Goal: Task Accomplishment & Management: Use online tool/utility

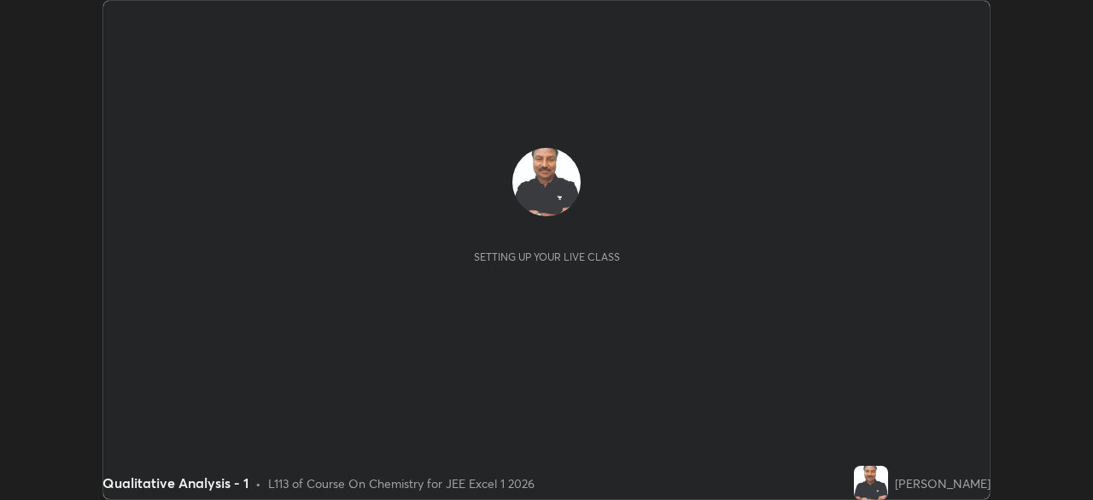
scroll to position [500, 1092]
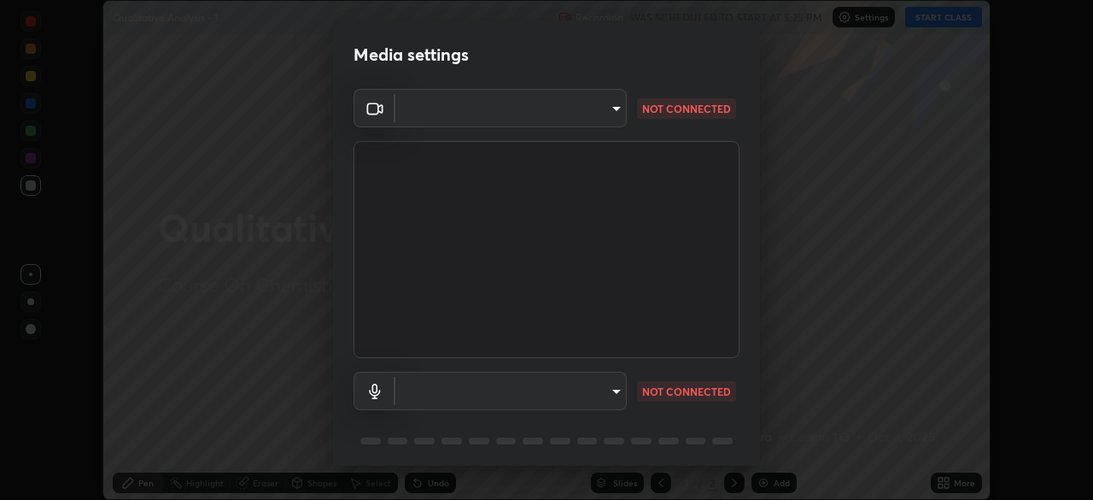
type input "5b0ce39d11be3a435715daab6ad7fa25508616855f5d18a60cdf0faa8df0ce2b"
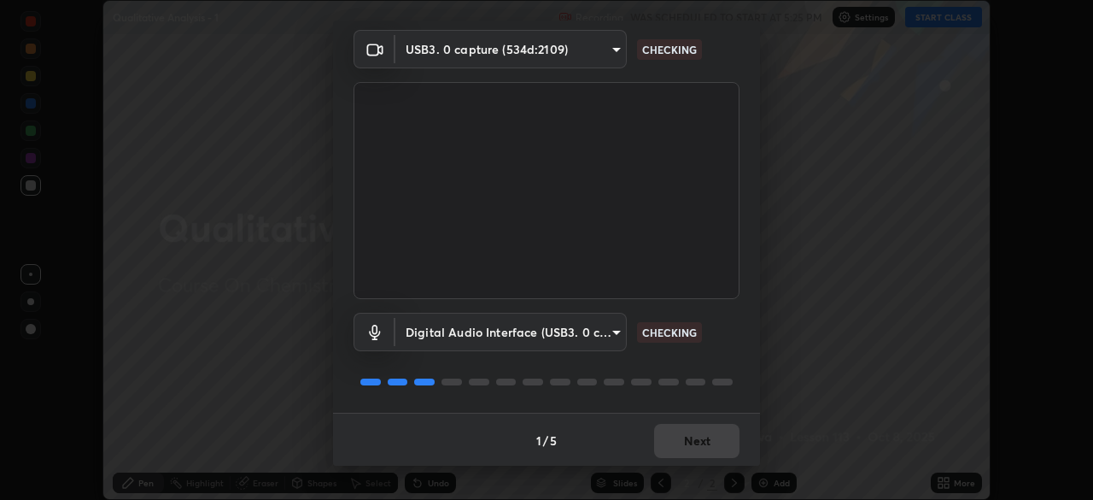
scroll to position [61, 0]
click at [611, 332] on body "Erase all Qualitative Analysis - 1 Recording WAS SCHEDULED TO START AT 5:25 PM …" at bounding box center [546, 250] width 1093 height 500
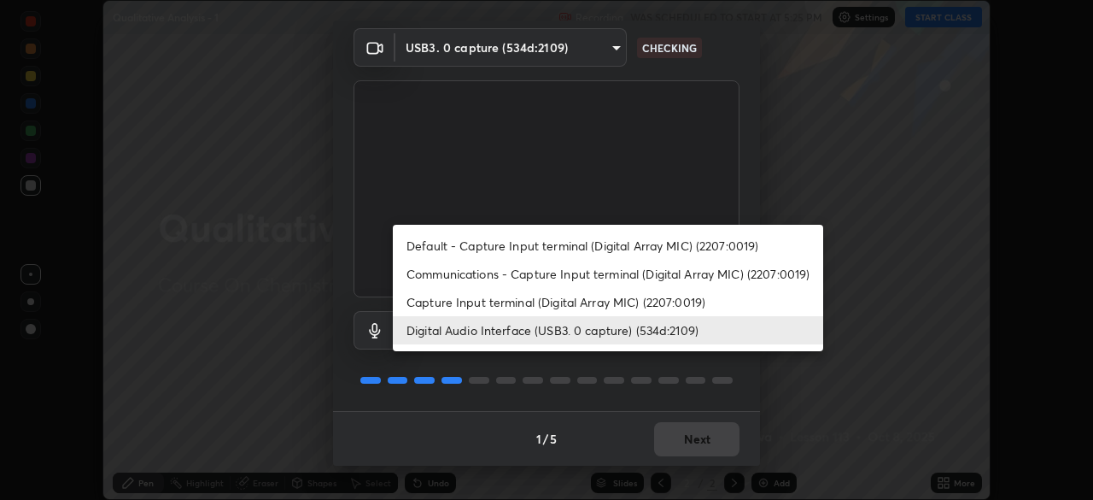
click at [612, 301] on li "Capture Input terminal (Digital Array MIC) (2207:0019)" at bounding box center [608, 302] width 430 height 28
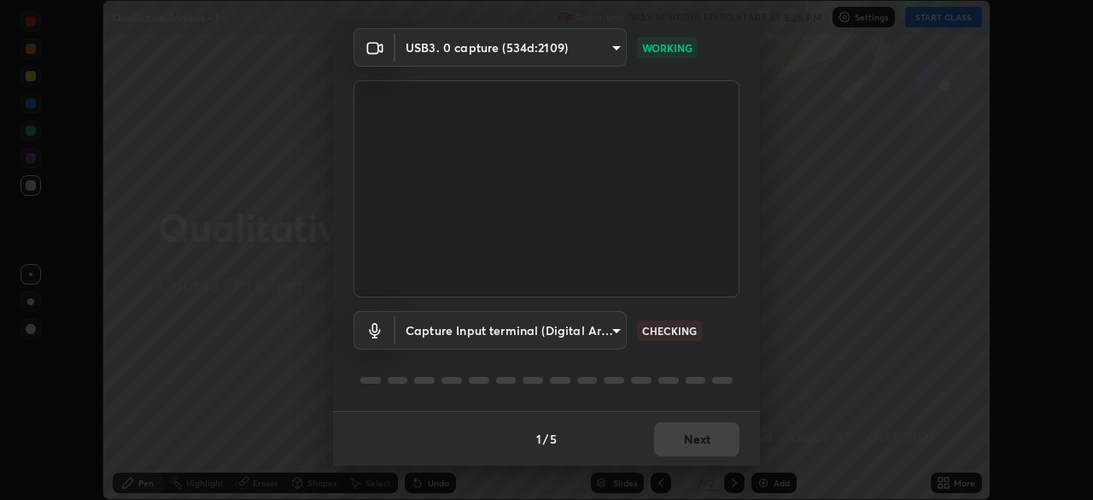
click at [614, 331] on body "Erase all Qualitative Analysis - 1 Recording WAS SCHEDULED TO START AT 5:25 PM …" at bounding box center [546, 250] width 1093 height 500
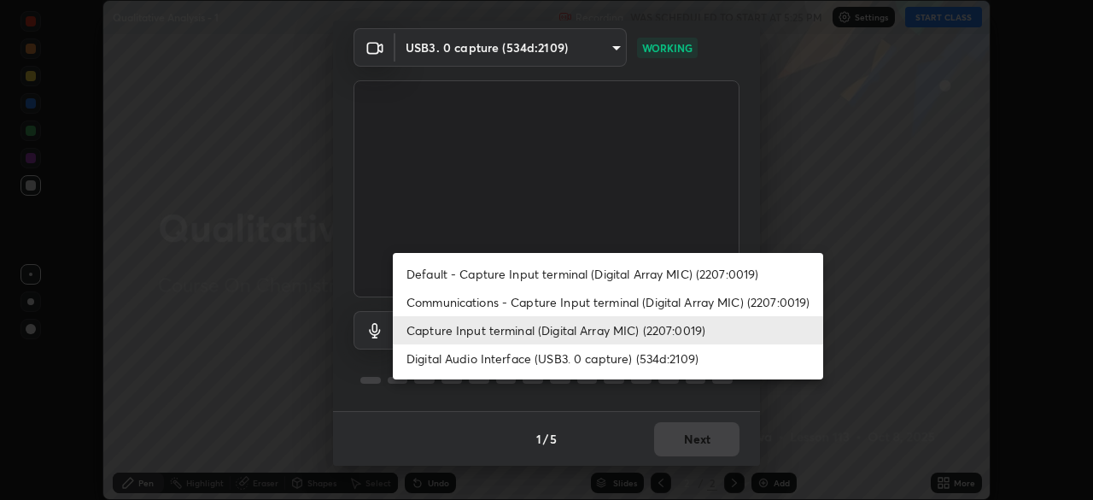
click at [612, 359] on li "Digital Audio Interface (USB3. 0 capture) (534d:2109)" at bounding box center [608, 358] width 430 height 28
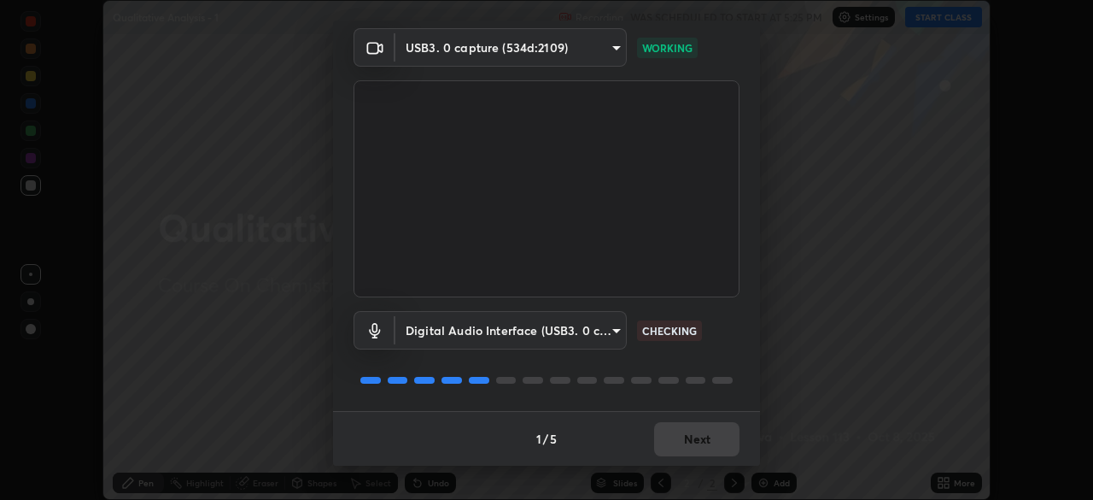
type input "a79e2c37a3e820974fa073ddb46aa6e630d5ecfd19982edee8f34e1274aecea6"
click at [687, 443] on button "Next" at bounding box center [696, 439] width 85 height 34
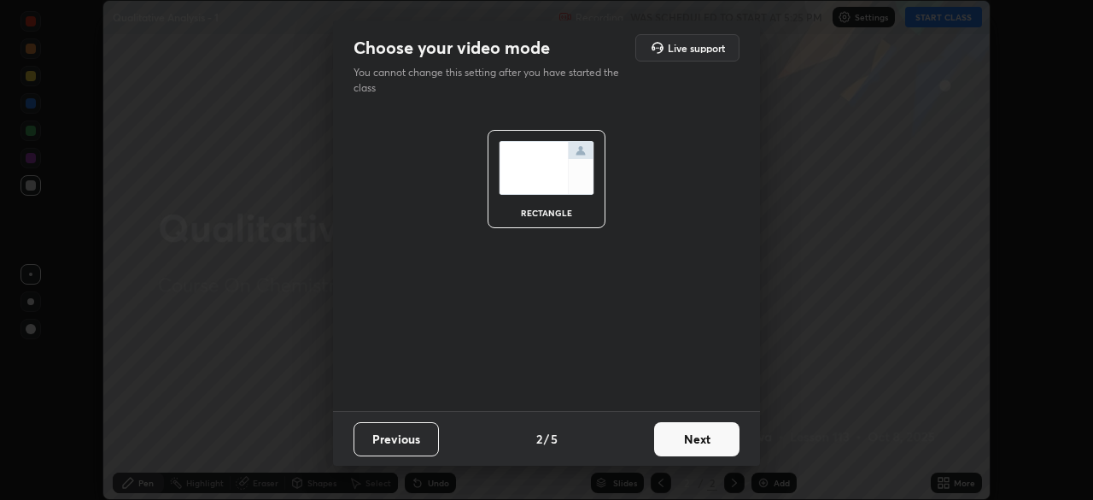
click at [682, 446] on button "Next" at bounding box center [696, 439] width 85 height 34
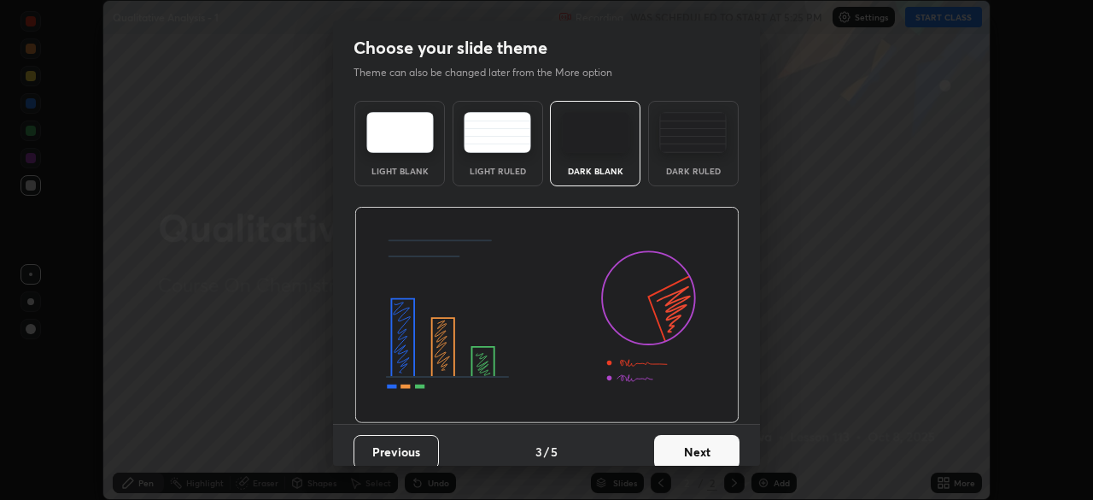
click at [687, 448] on button "Next" at bounding box center [696, 452] width 85 height 34
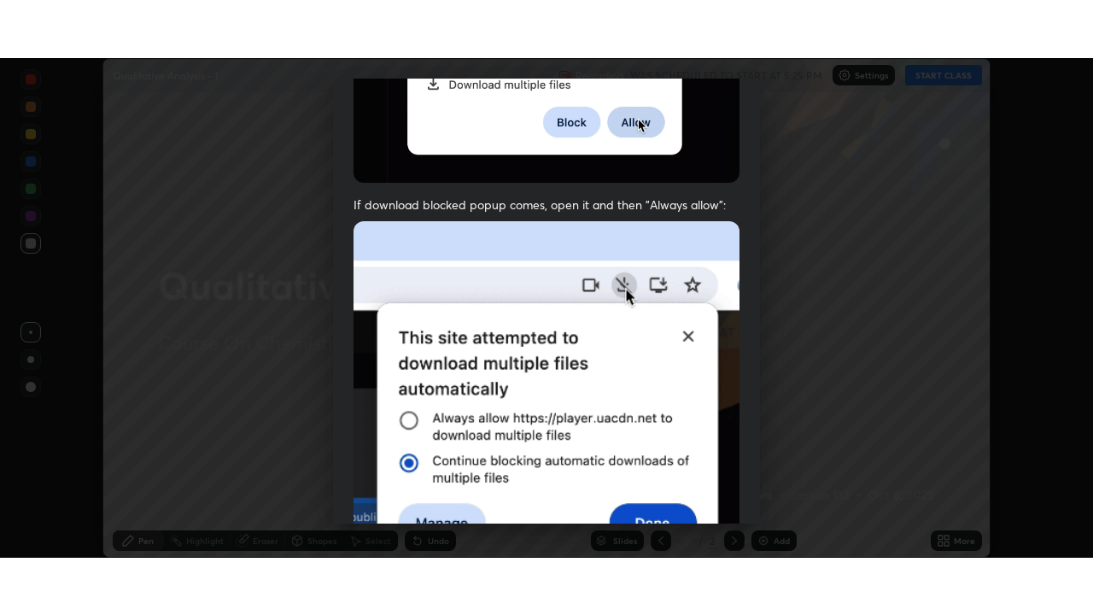
scroll to position [409, 0]
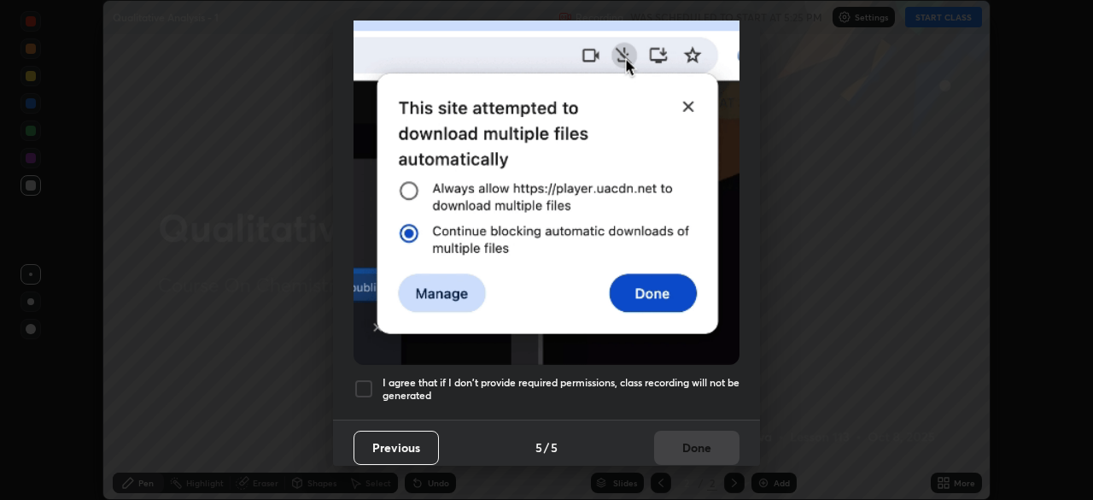
click at [359, 382] on div at bounding box center [363, 388] width 20 height 20
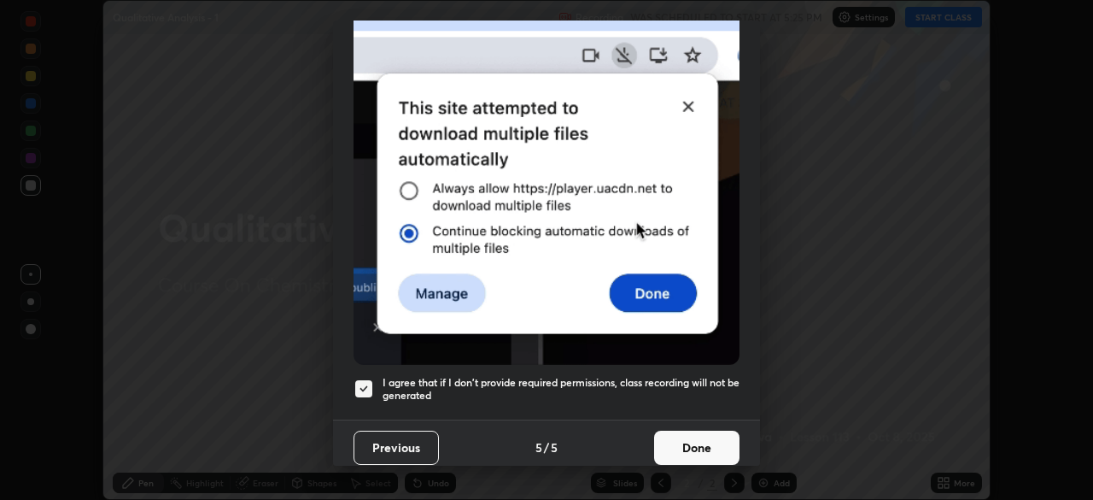
click at [679, 443] on button "Done" at bounding box center [696, 447] width 85 height 34
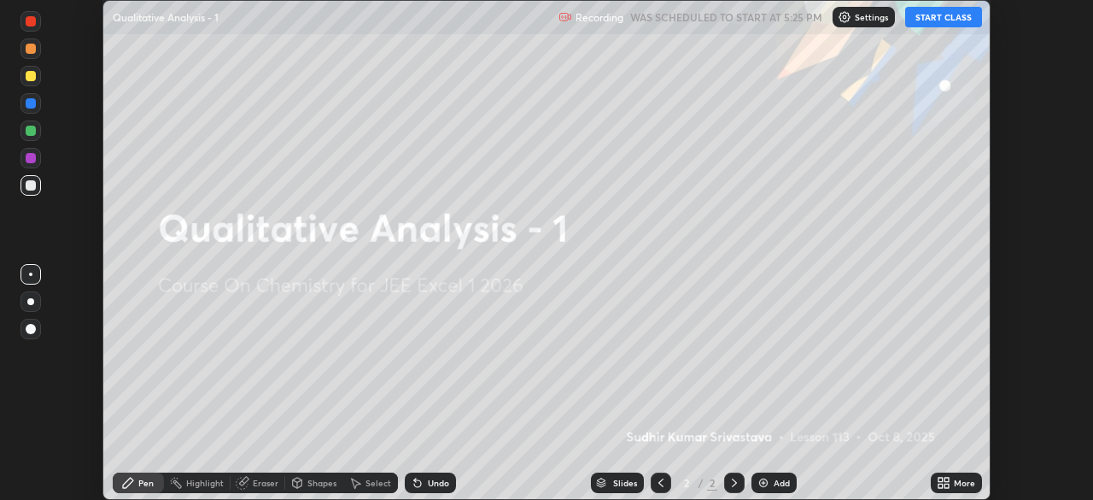
click at [925, 15] on button "START CLASS" at bounding box center [943, 17] width 77 height 20
click at [946, 481] on icon at bounding box center [946, 479] width 4 height 4
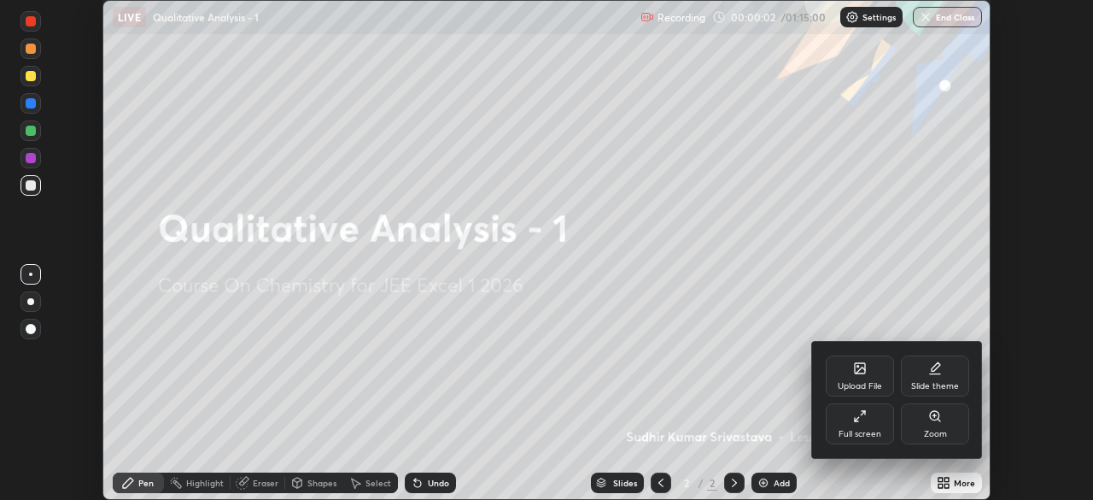
click at [864, 424] on div "Full screen" at bounding box center [860, 423] width 68 height 41
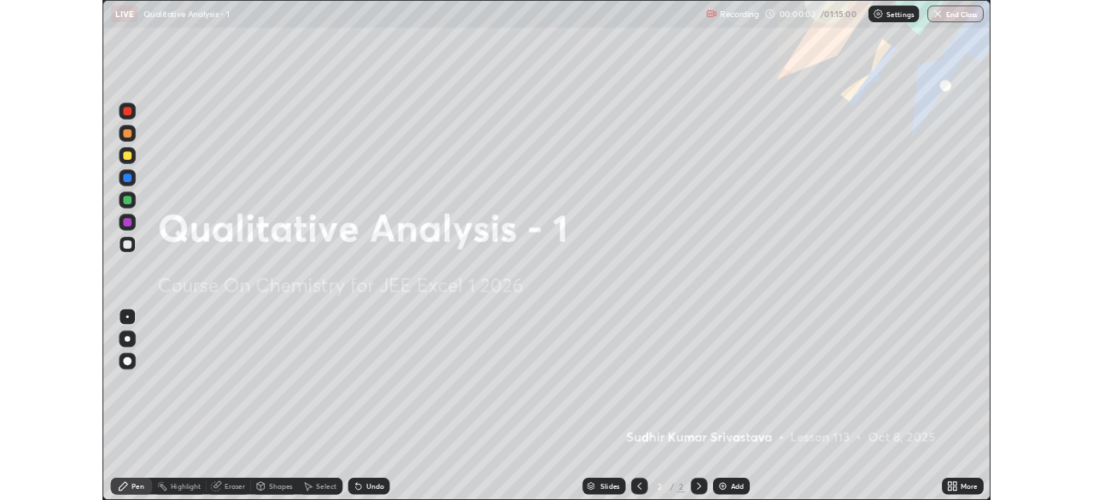
scroll to position [615, 1093]
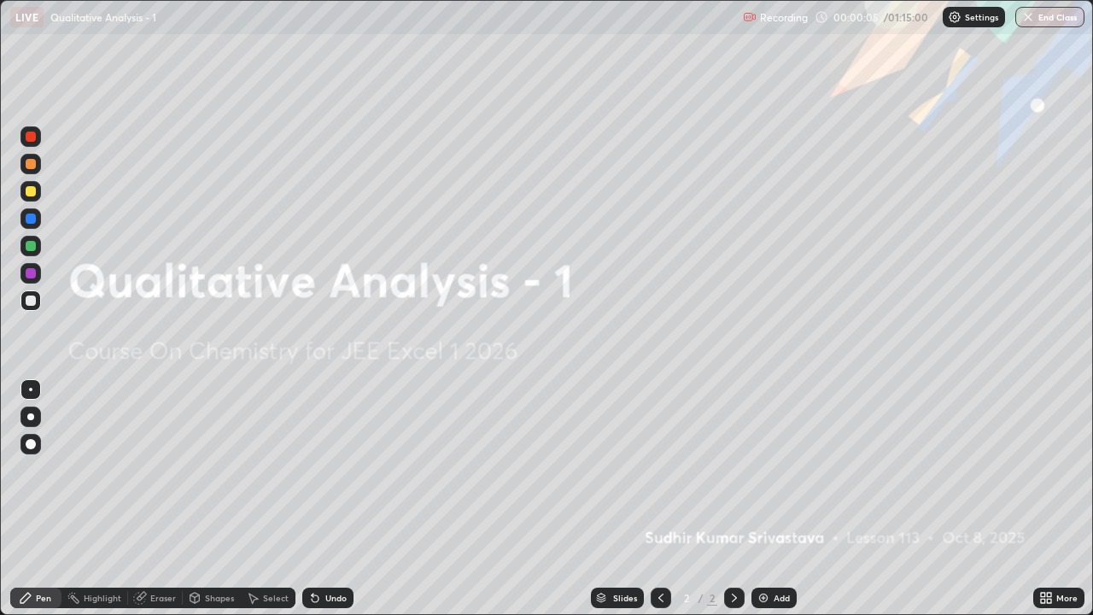
click at [770, 499] on div "Add" at bounding box center [773, 597] width 45 height 20
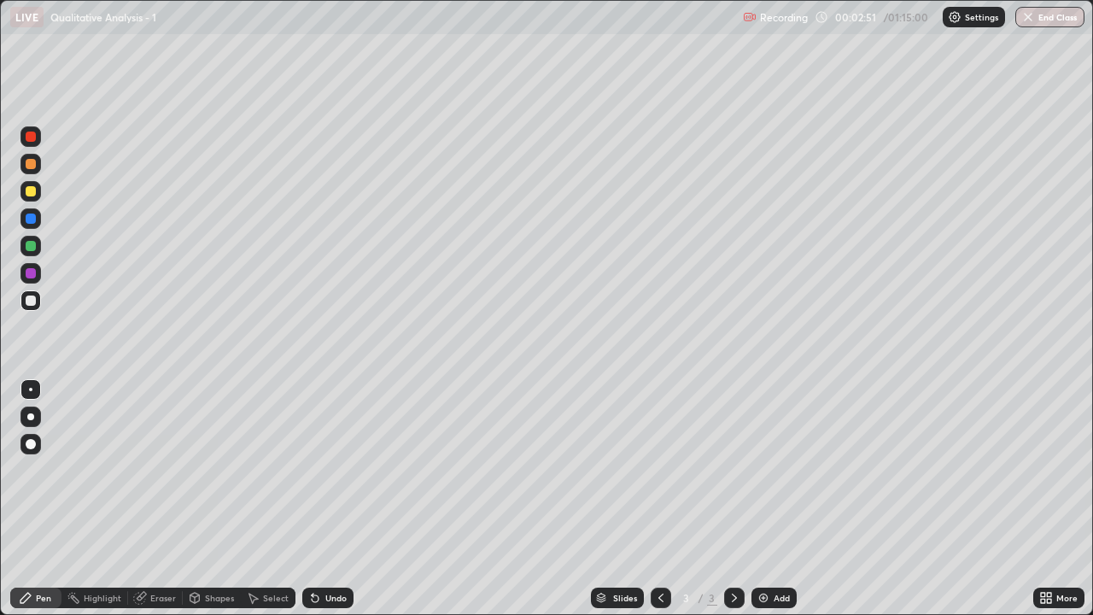
click at [732, 499] on icon at bounding box center [734, 597] width 5 height 9
click at [777, 499] on div "Add" at bounding box center [782, 597] width 16 height 9
click at [729, 499] on icon at bounding box center [734, 598] width 14 height 14
click at [785, 499] on div "Add" at bounding box center [782, 597] width 16 height 9
click at [106, 499] on div "Highlight" at bounding box center [94, 597] width 67 height 20
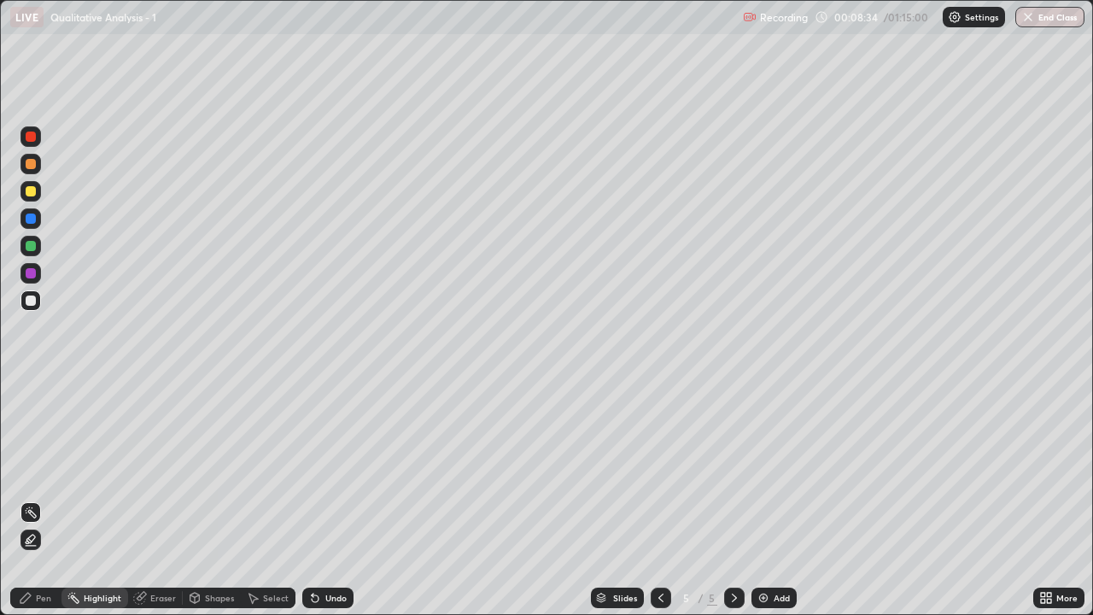
click at [155, 499] on div "Eraser" at bounding box center [163, 597] width 26 height 9
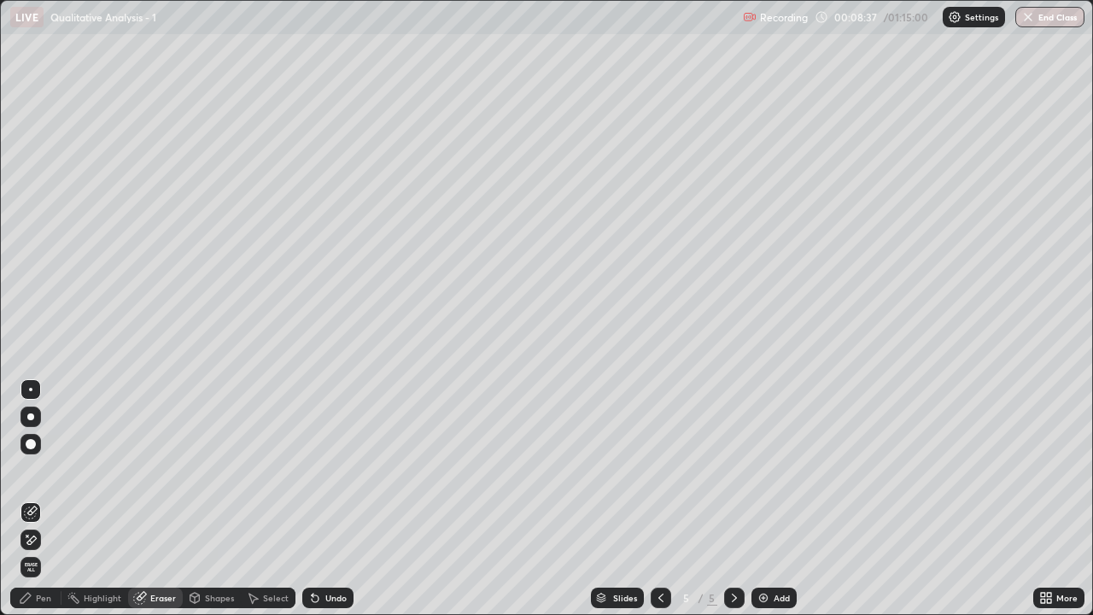
click at [42, 499] on div "Pen" at bounding box center [35, 597] width 51 height 20
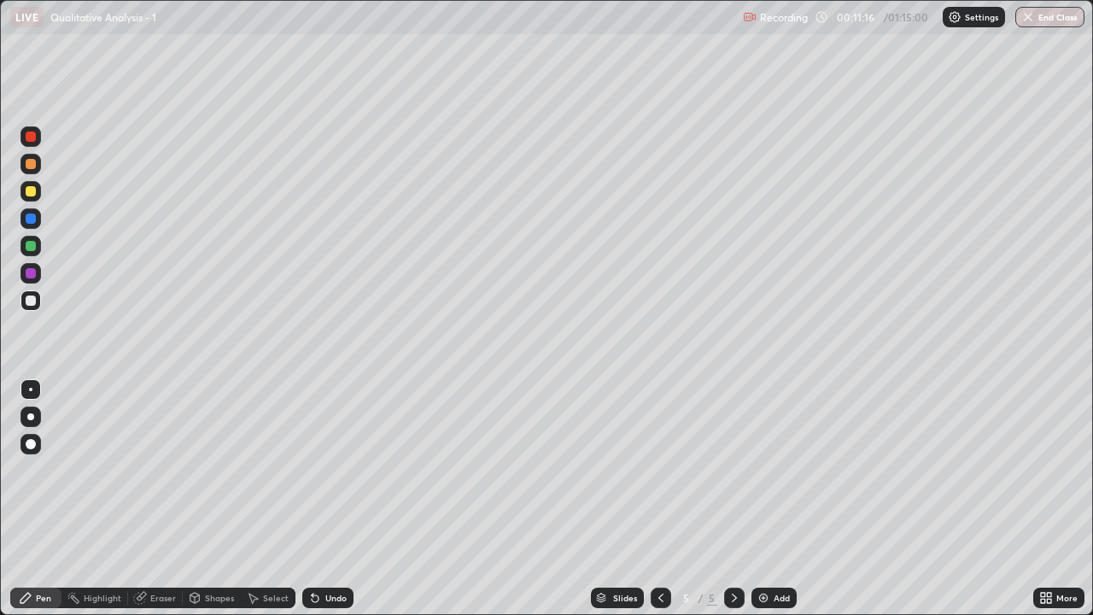
click at [772, 499] on div "Add" at bounding box center [773, 597] width 45 height 20
click at [776, 499] on div "Slides 6 / 6 Add" at bounding box center [693, 598] width 680 height 34
click at [783, 499] on div "Add" at bounding box center [773, 597] width 45 height 20
click at [156, 499] on div "Eraser" at bounding box center [163, 597] width 26 height 9
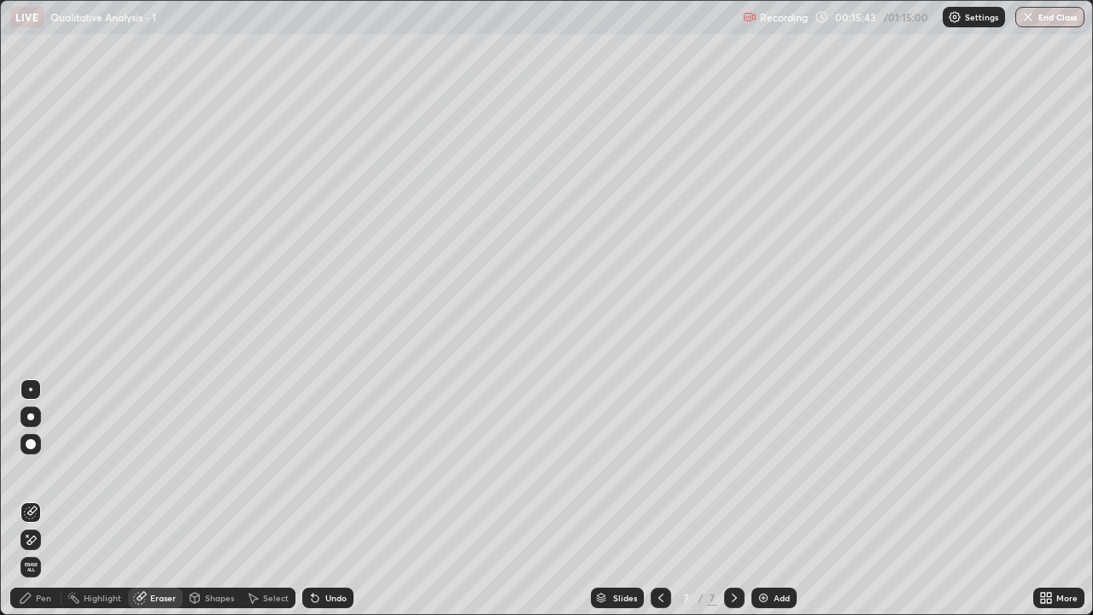
click at [35, 499] on div "Pen" at bounding box center [35, 597] width 51 height 20
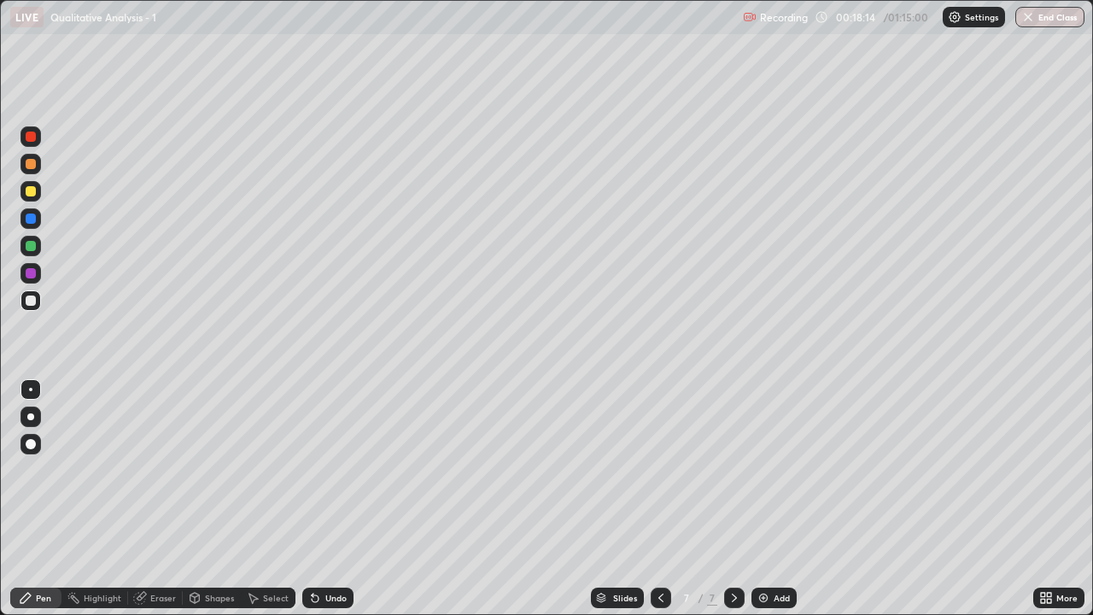
click at [780, 499] on div "Add" at bounding box center [773, 597] width 45 height 20
click at [754, 499] on div "Slides 8 / 8 Add" at bounding box center [693, 598] width 680 height 34
click at [781, 499] on div "Add" at bounding box center [782, 597] width 16 height 9
click at [152, 499] on div "Eraser" at bounding box center [163, 597] width 26 height 9
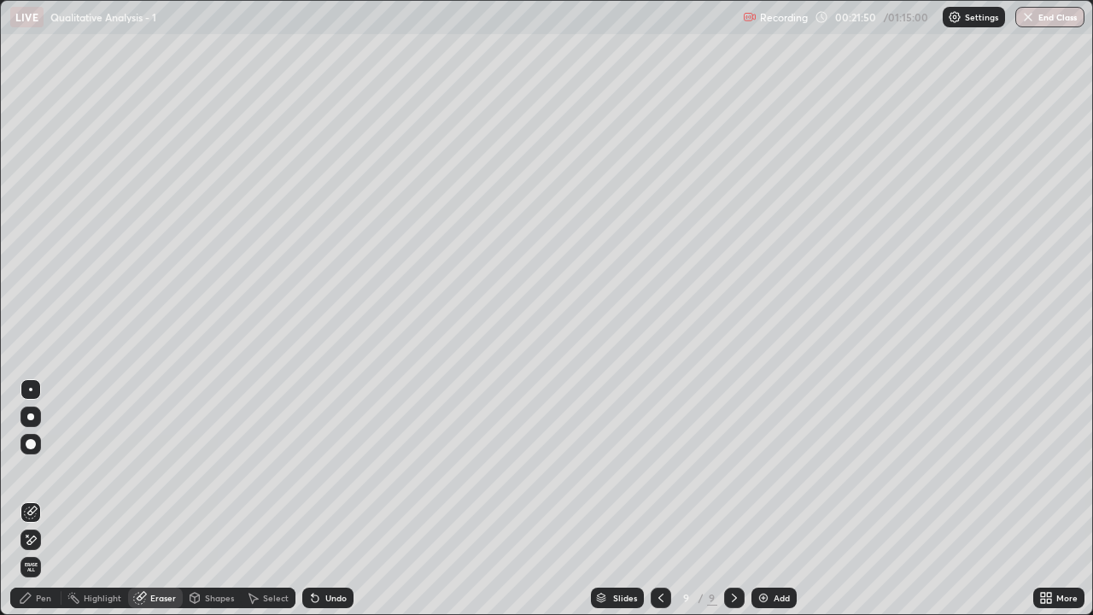
click at [39, 499] on div "Pen" at bounding box center [43, 597] width 15 height 9
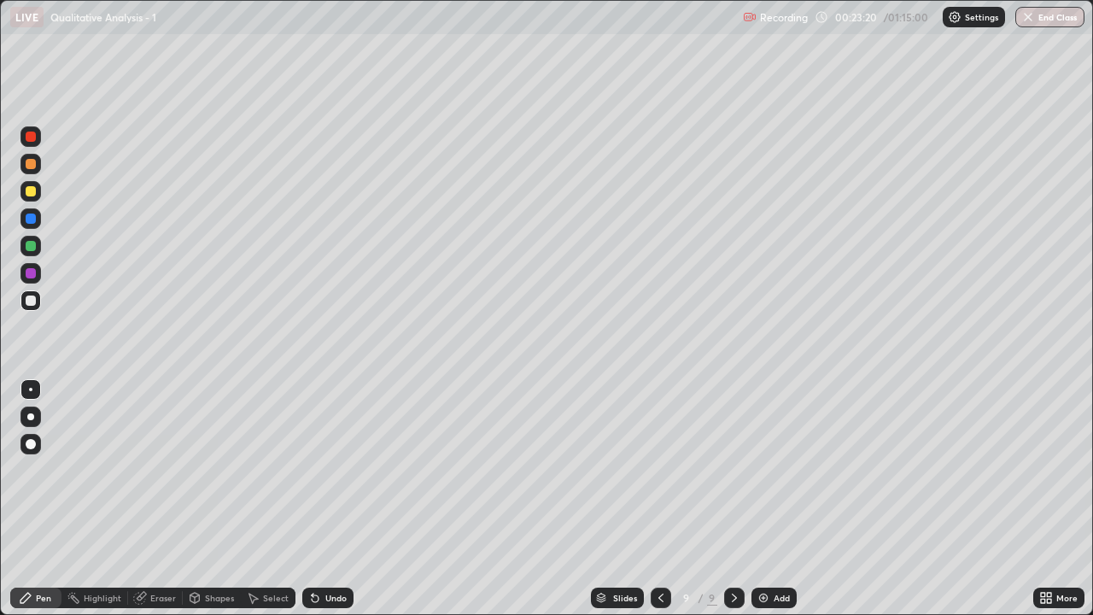
click at [171, 499] on div "Eraser" at bounding box center [163, 597] width 26 height 9
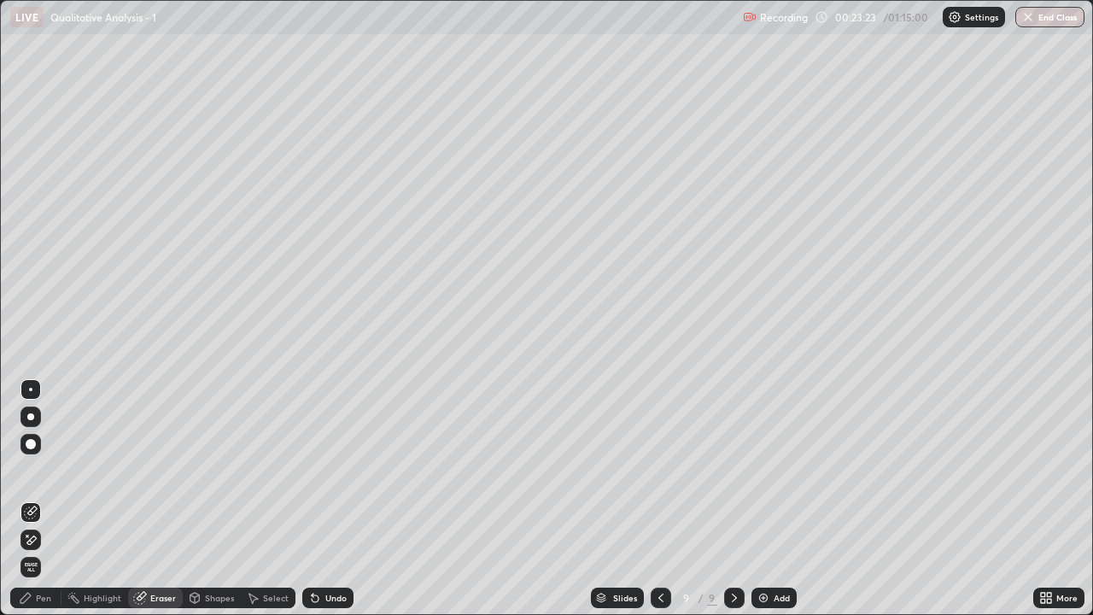
click at [49, 499] on div "Pen" at bounding box center [43, 597] width 15 height 9
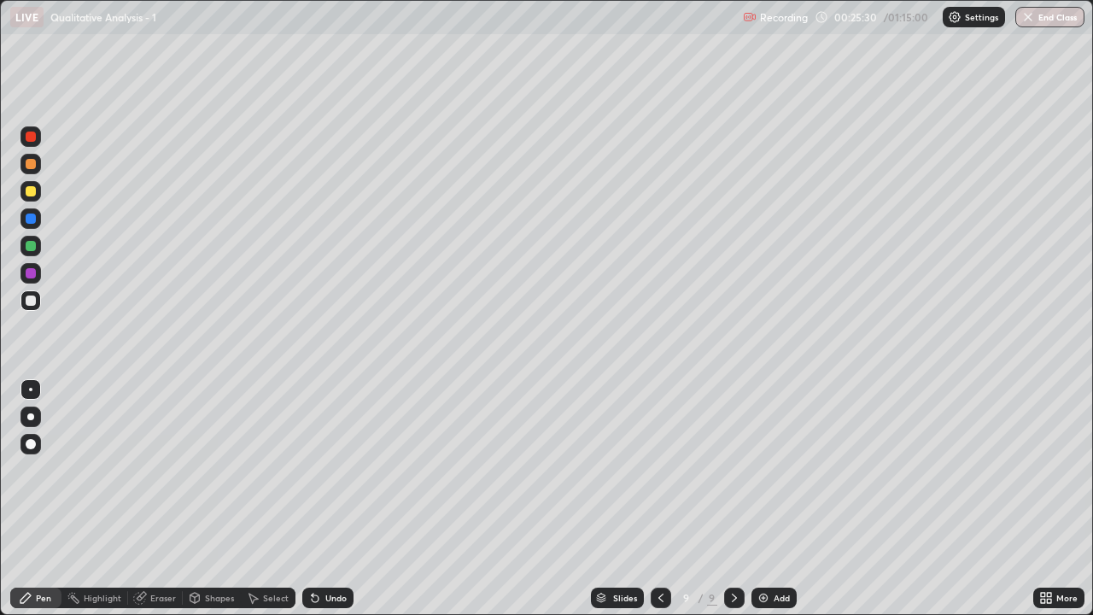
click at [165, 499] on div "Eraser" at bounding box center [163, 597] width 26 height 9
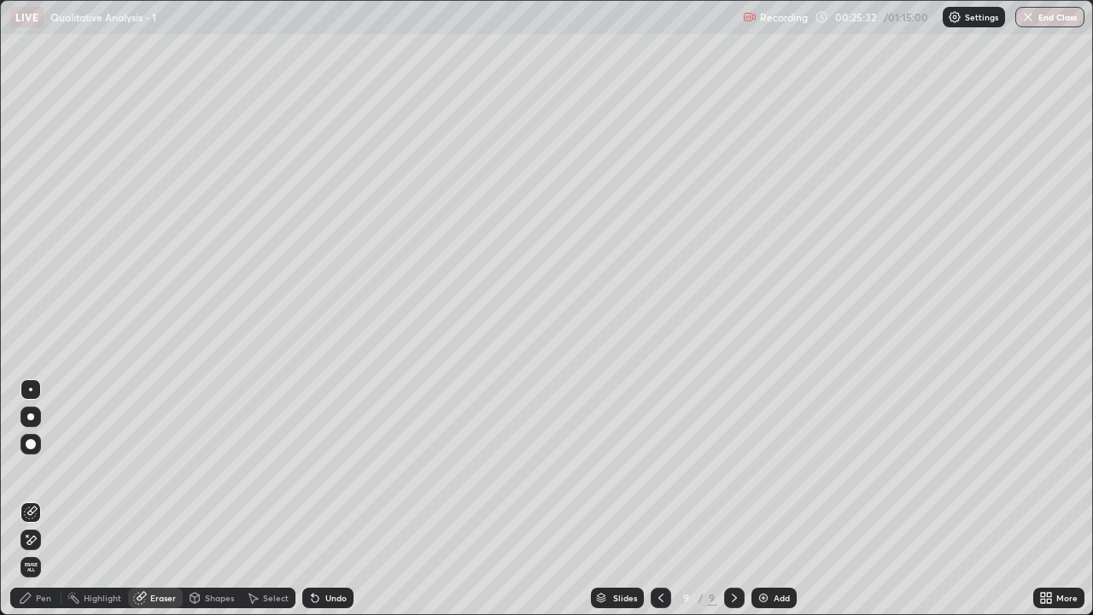
click at [51, 499] on div "Pen" at bounding box center [35, 597] width 51 height 20
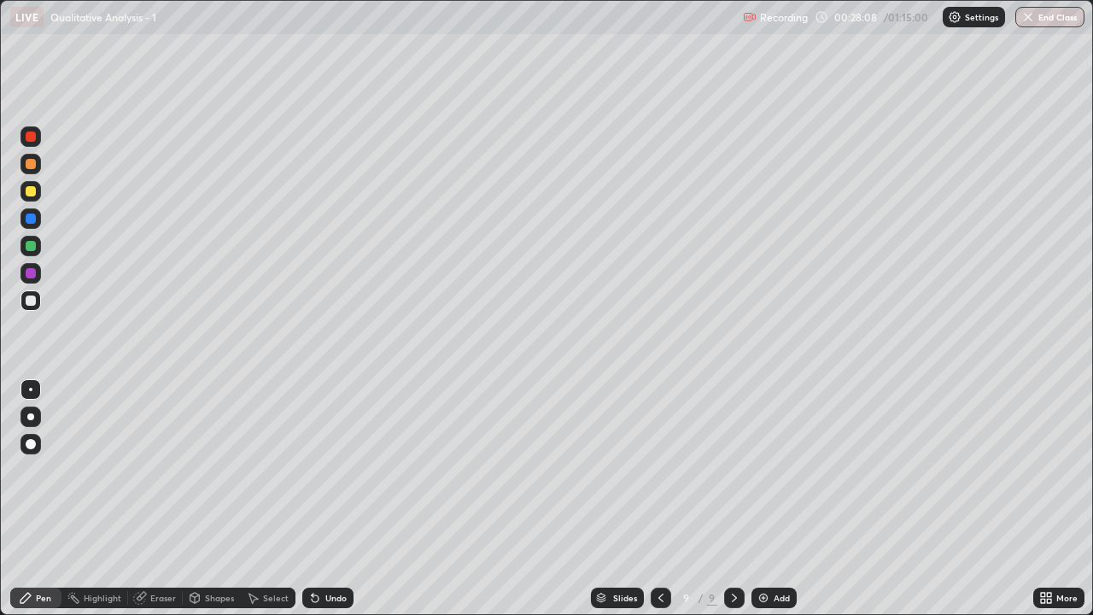
click at [774, 499] on div "Add" at bounding box center [782, 597] width 16 height 9
click at [167, 499] on div "Eraser" at bounding box center [163, 597] width 26 height 9
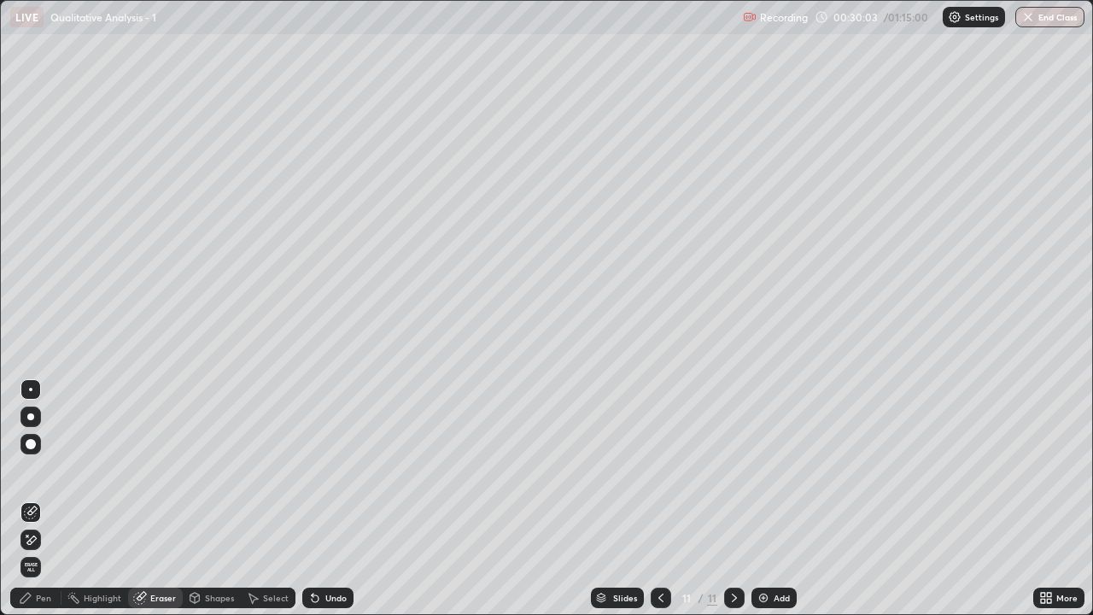
click at [42, 499] on div "Pen" at bounding box center [43, 597] width 15 height 9
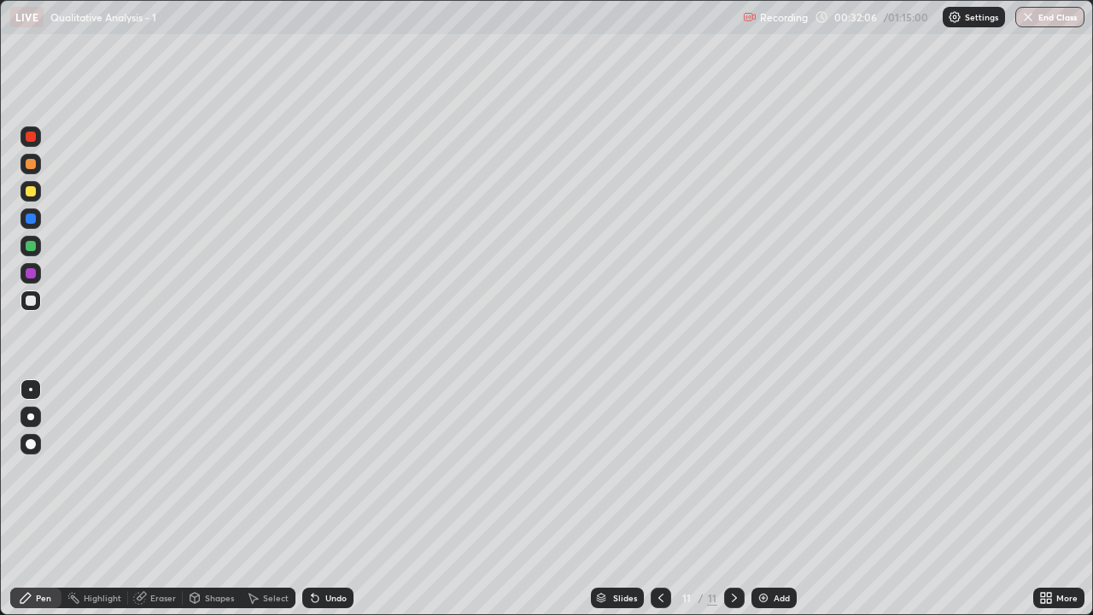
click at [772, 499] on div "Add" at bounding box center [773, 597] width 45 height 20
click at [167, 499] on div "Eraser" at bounding box center [163, 597] width 26 height 9
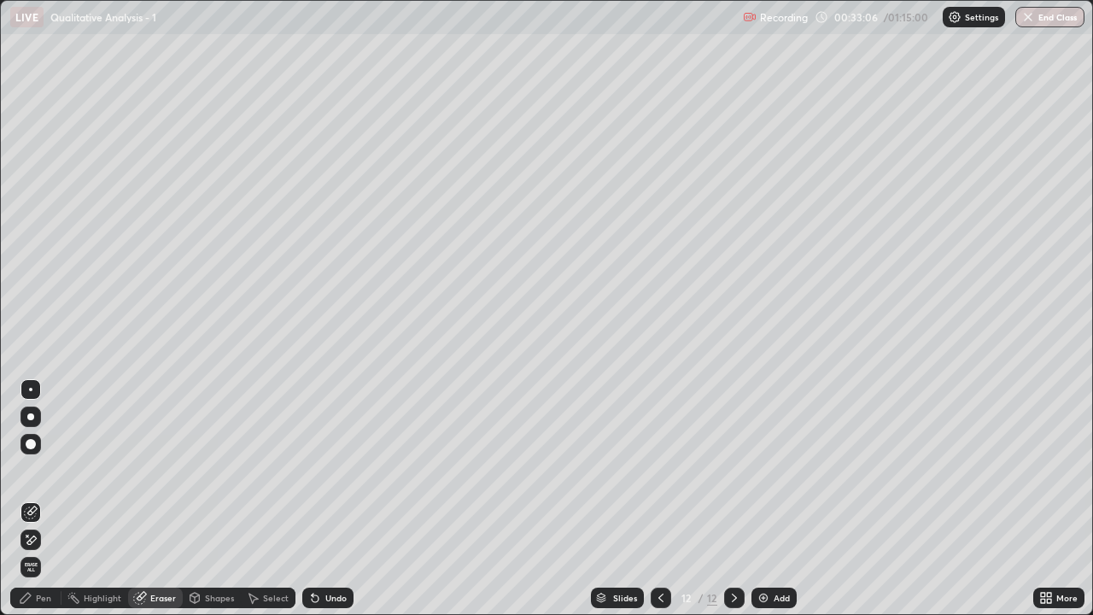
click at [35, 499] on div "Pen" at bounding box center [35, 597] width 51 height 20
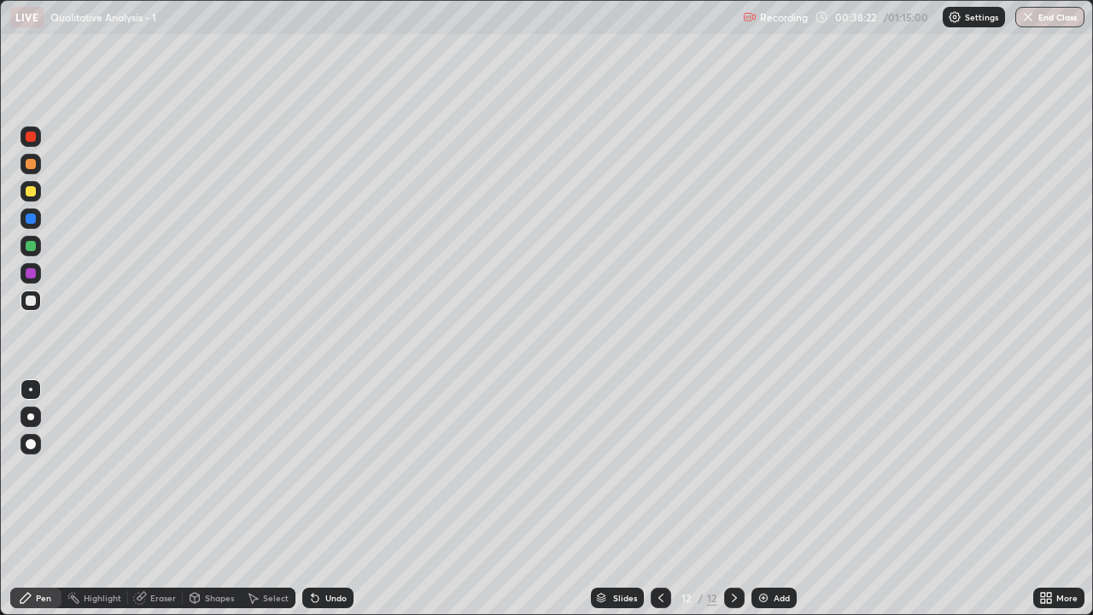
click at [766, 499] on img at bounding box center [764, 598] width 14 height 14
click at [167, 499] on div "Eraser" at bounding box center [163, 597] width 26 height 9
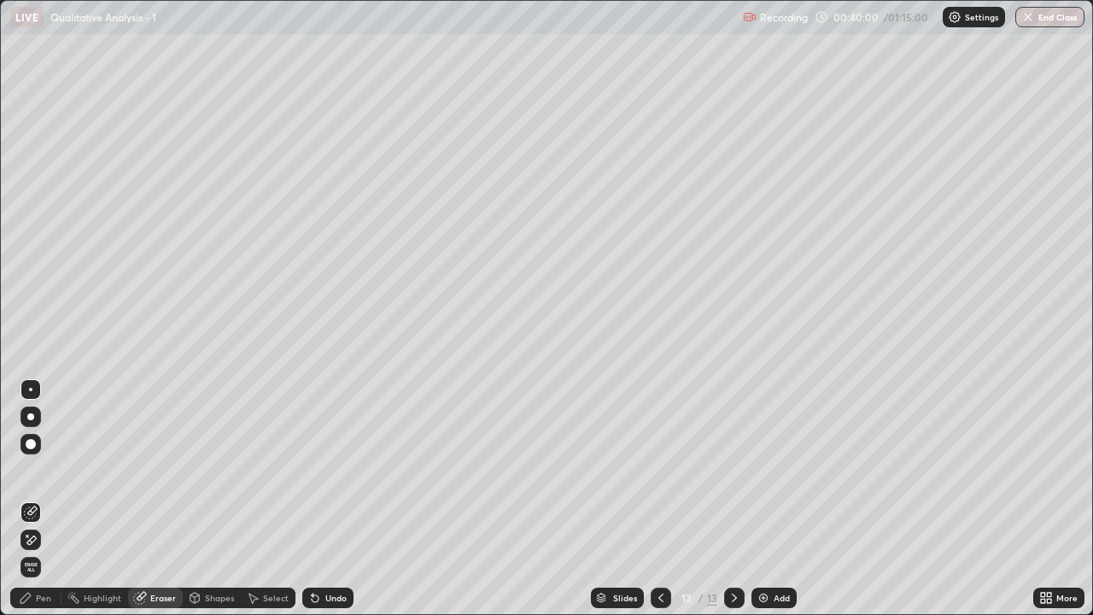
click at [219, 499] on div "Shapes" at bounding box center [212, 597] width 58 height 20
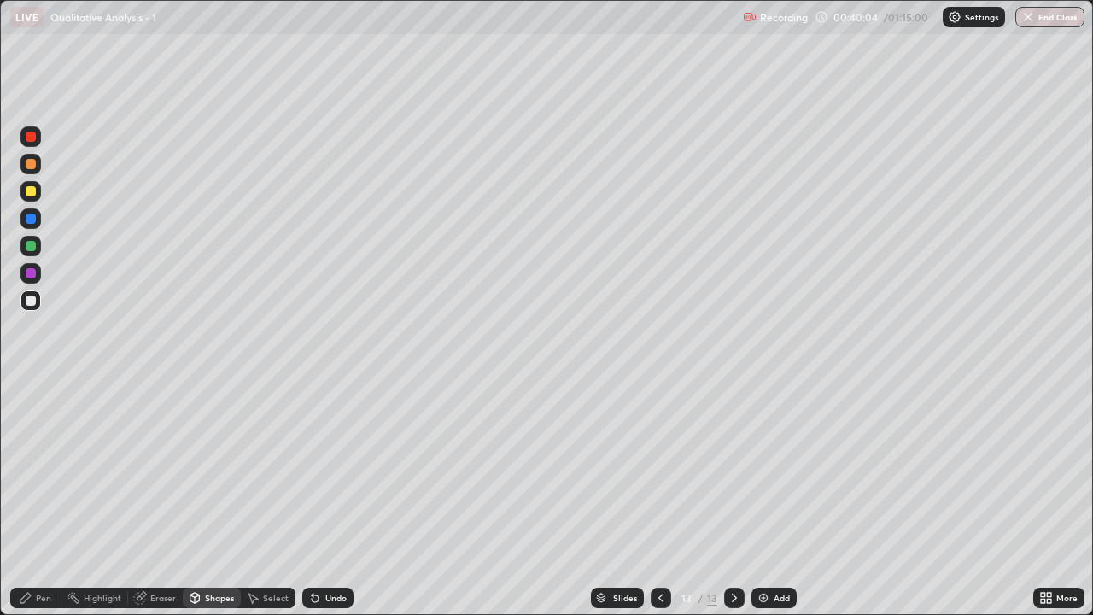
click at [164, 499] on div "Eraser" at bounding box center [163, 597] width 26 height 9
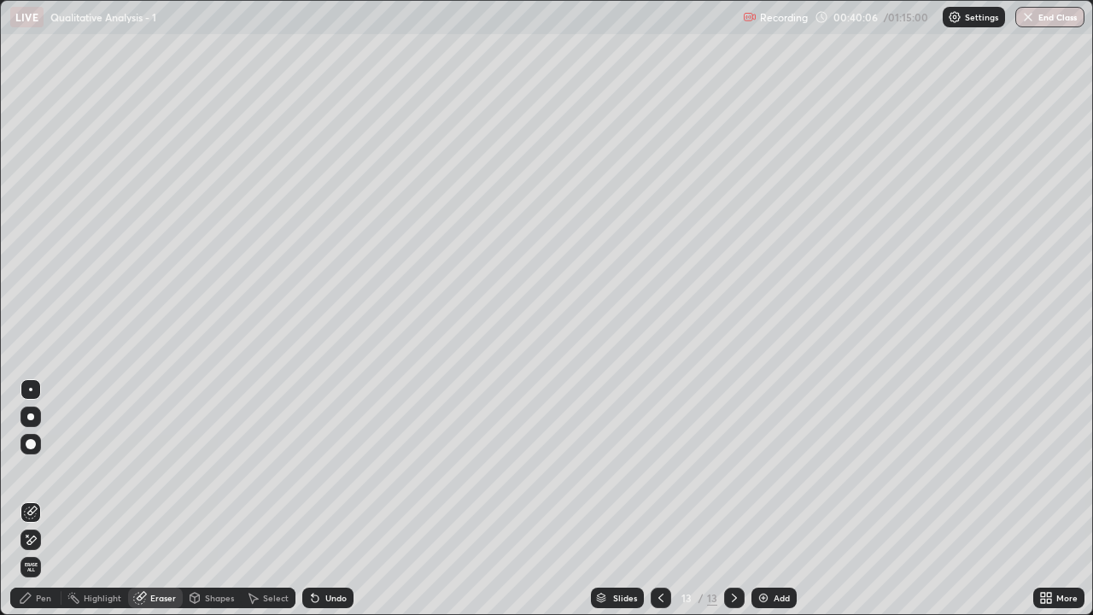
click at [46, 499] on div "Pen" at bounding box center [35, 597] width 51 height 20
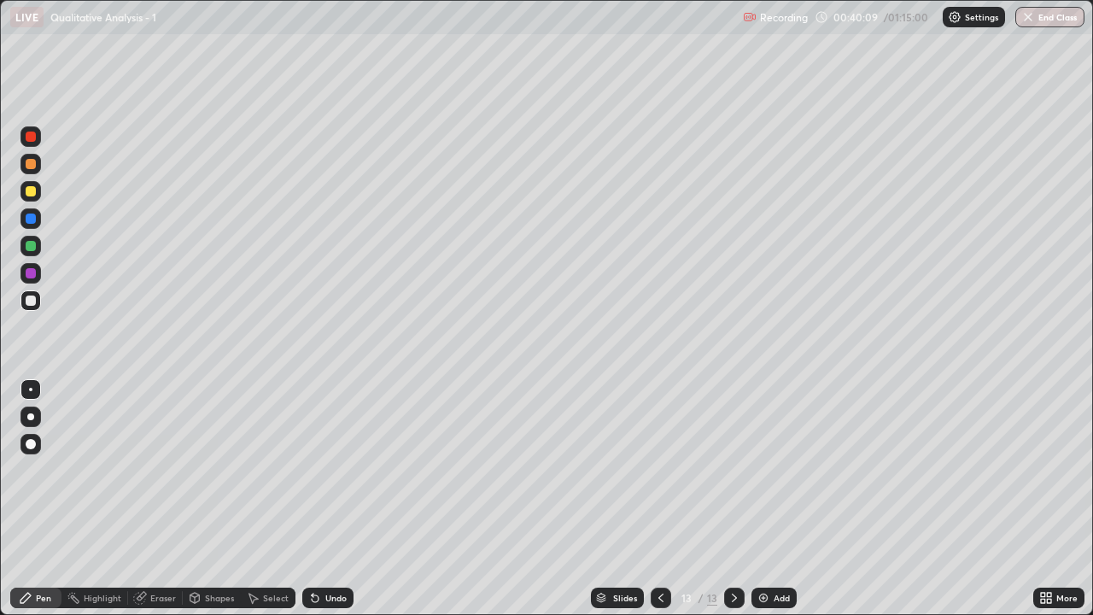
click at [163, 499] on div "Eraser" at bounding box center [163, 597] width 26 height 9
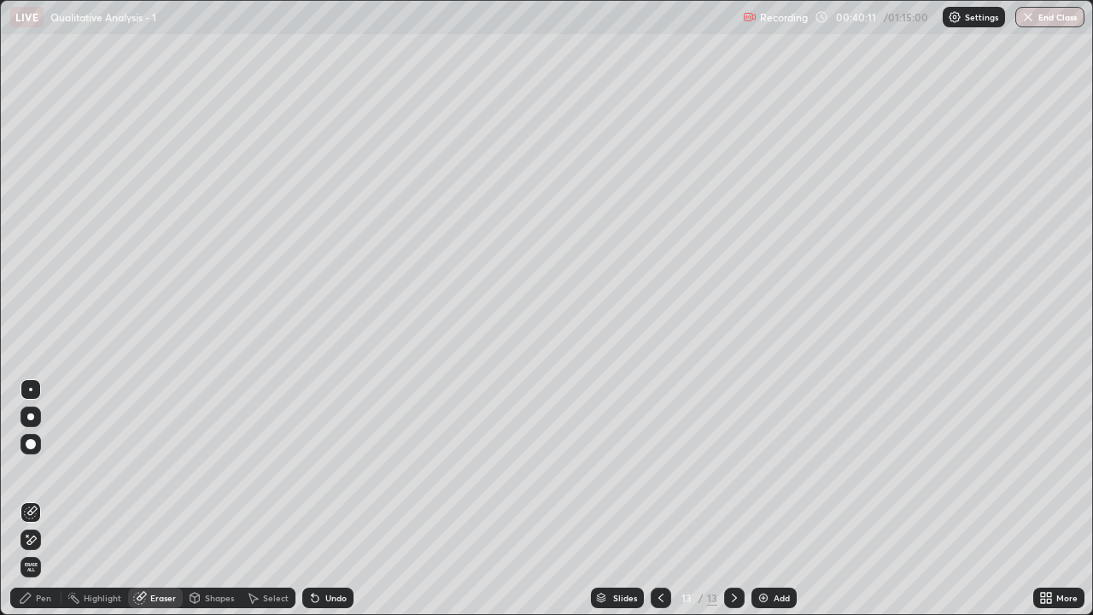
click at [49, 499] on div "Pen" at bounding box center [43, 597] width 15 height 9
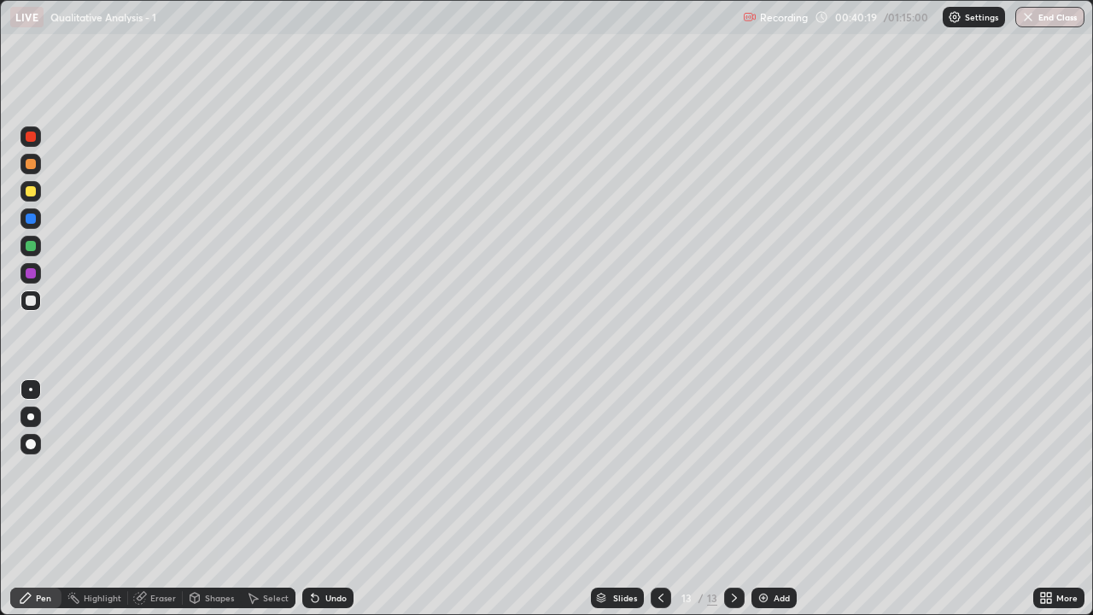
click at [160, 499] on div "Eraser" at bounding box center [163, 597] width 26 height 9
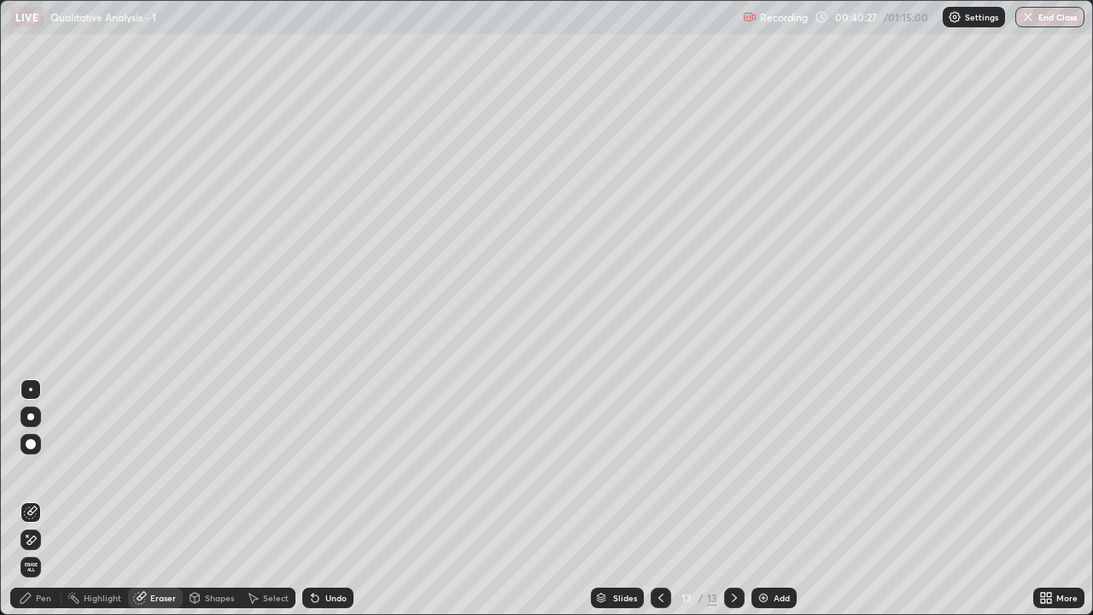
click at [44, 499] on div "Pen" at bounding box center [43, 597] width 15 height 9
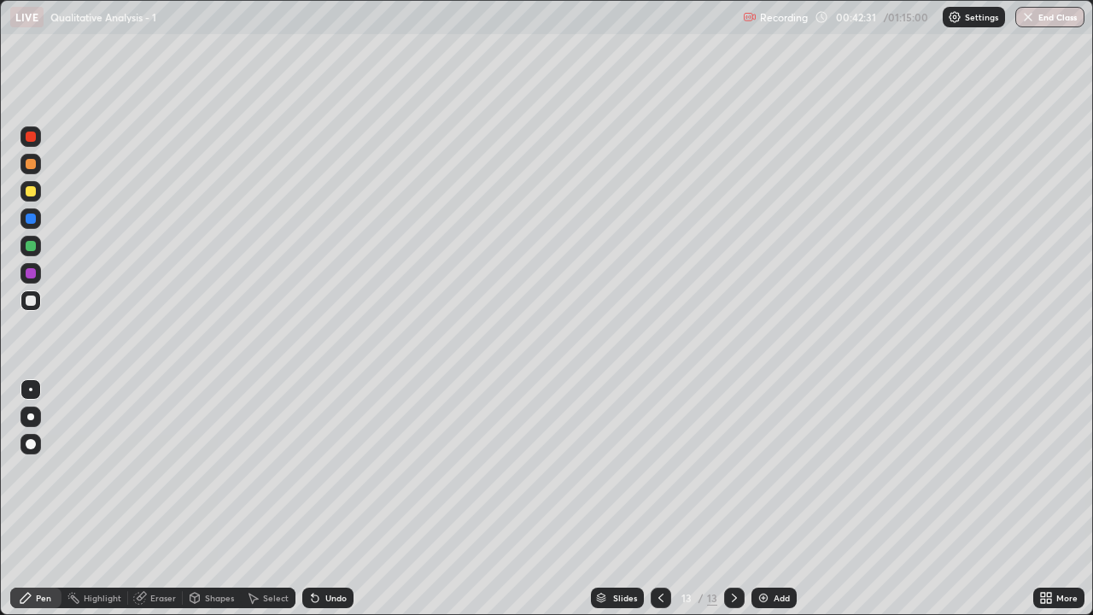
click at [780, 499] on div "Add" at bounding box center [773, 597] width 45 height 20
click at [779, 499] on div "Add" at bounding box center [773, 597] width 45 height 20
click at [775, 499] on div "Add" at bounding box center [773, 597] width 45 height 20
click at [165, 499] on div "Eraser" at bounding box center [163, 597] width 26 height 9
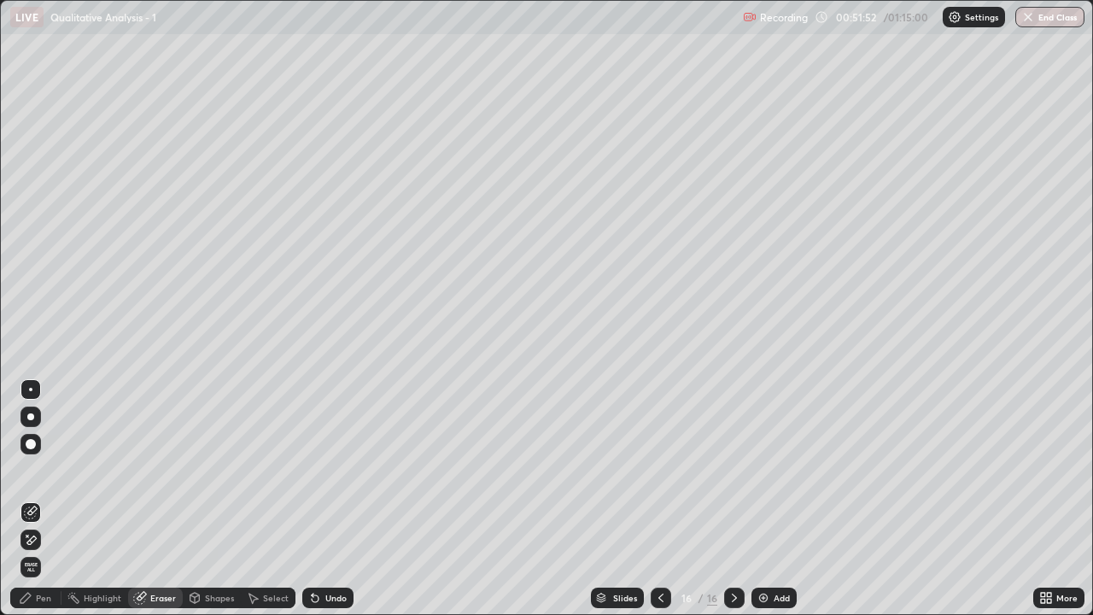
click at [43, 499] on div "Pen" at bounding box center [43, 597] width 15 height 9
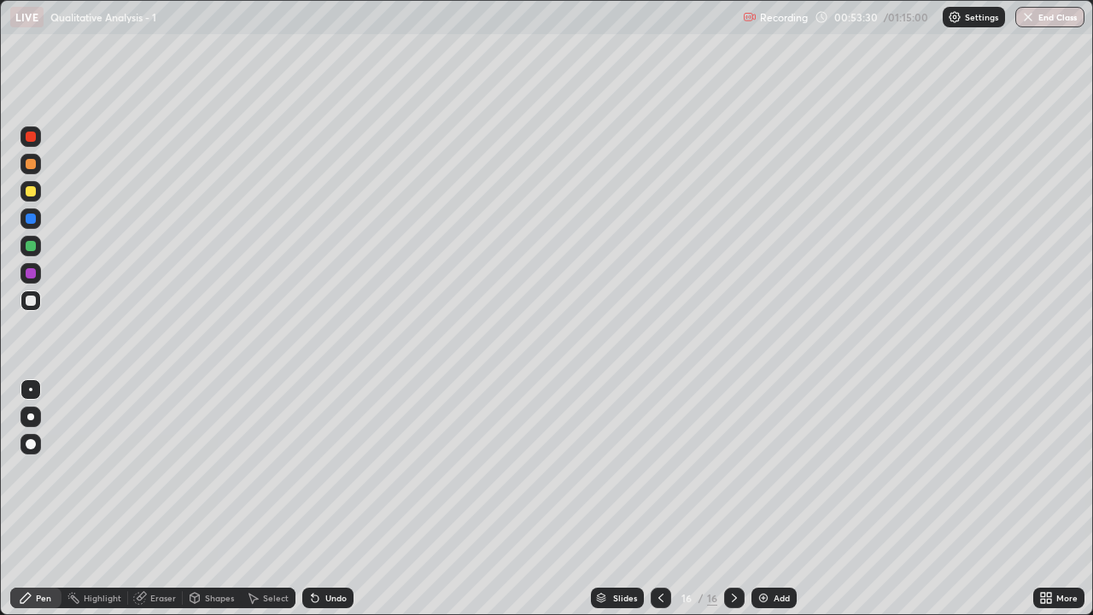
click at [768, 499] on div "Slides 16 / 16 Add" at bounding box center [693, 598] width 680 height 34
click at [789, 499] on div "Add" at bounding box center [773, 597] width 45 height 20
click at [771, 499] on div "Add" at bounding box center [773, 597] width 45 height 20
click at [772, 499] on div "Add" at bounding box center [773, 597] width 45 height 20
click at [161, 499] on div "Eraser" at bounding box center [163, 597] width 26 height 9
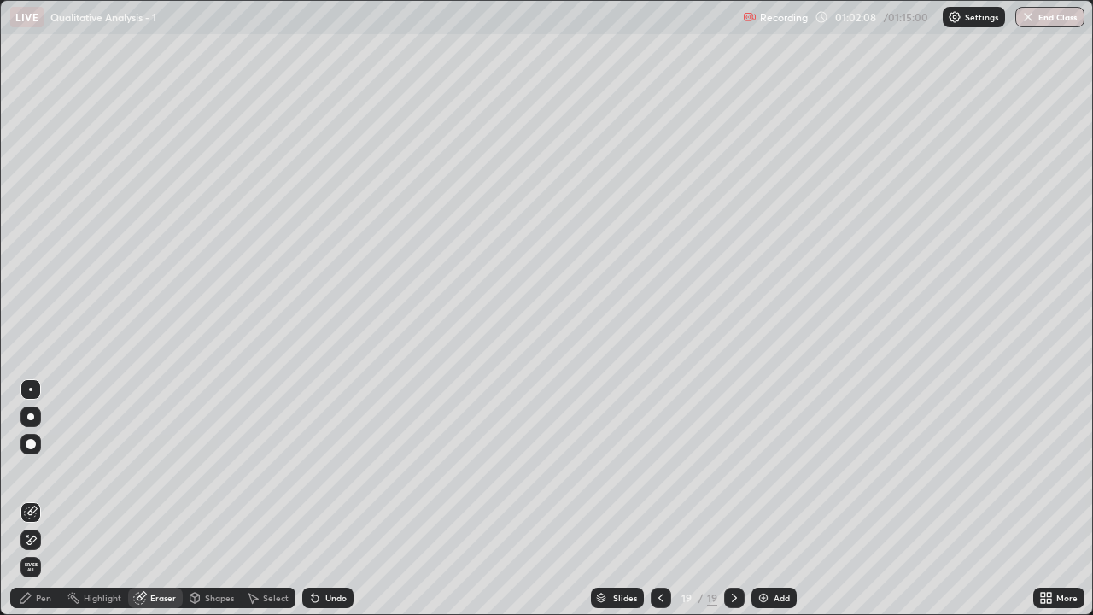
click at [44, 499] on div "Pen" at bounding box center [43, 597] width 15 height 9
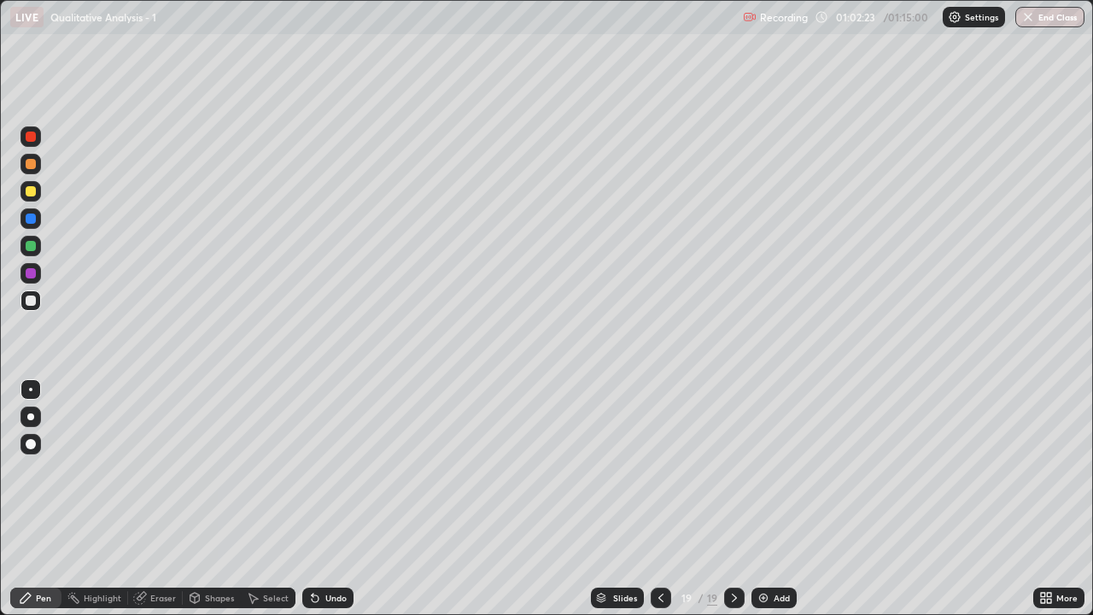
click at [161, 499] on div "Eraser" at bounding box center [163, 597] width 26 height 9
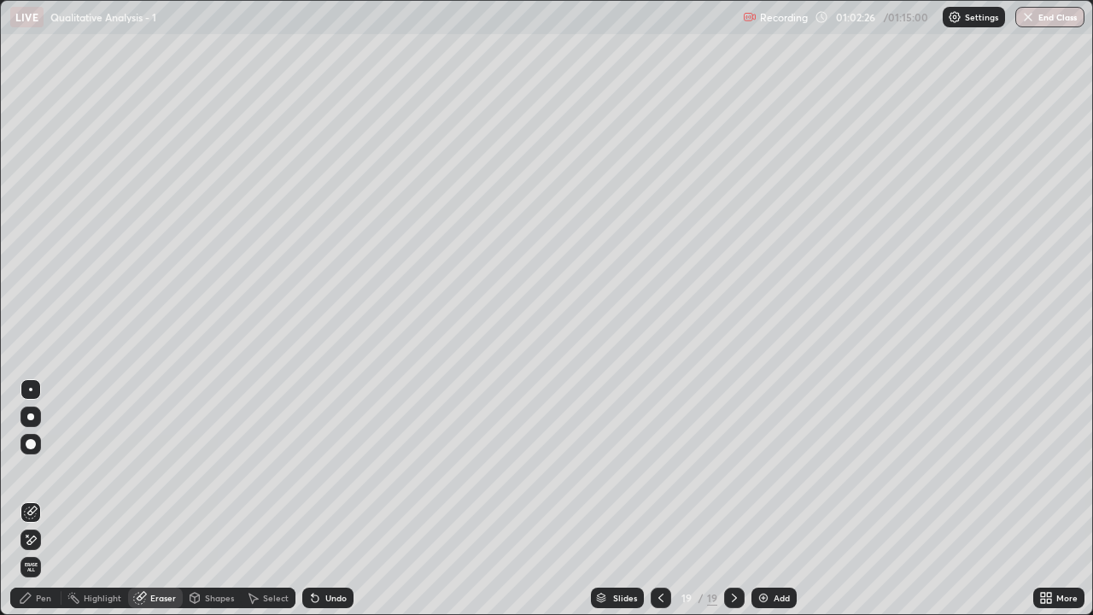
click at [45, 499] on div "Pen" at bounding box center [35, 597] width 51 height 20
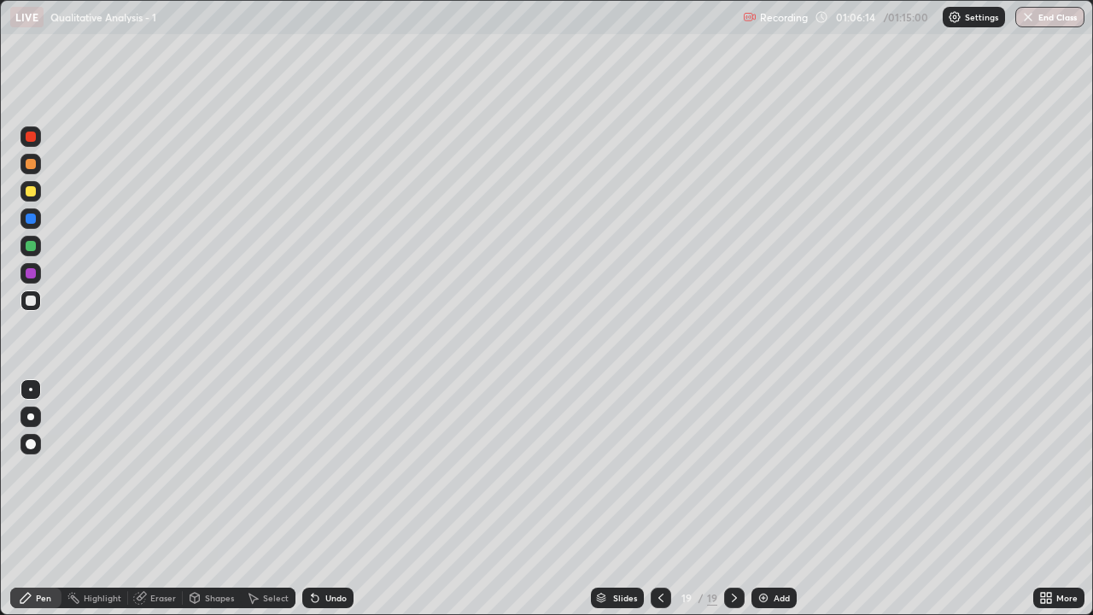
click at [784, 499] on div "Add" at bounding box center [773, 597] width 45 height 20
click at [162, 499] on div "Eraser" at bounding box center [155, 597] width 55 height 20
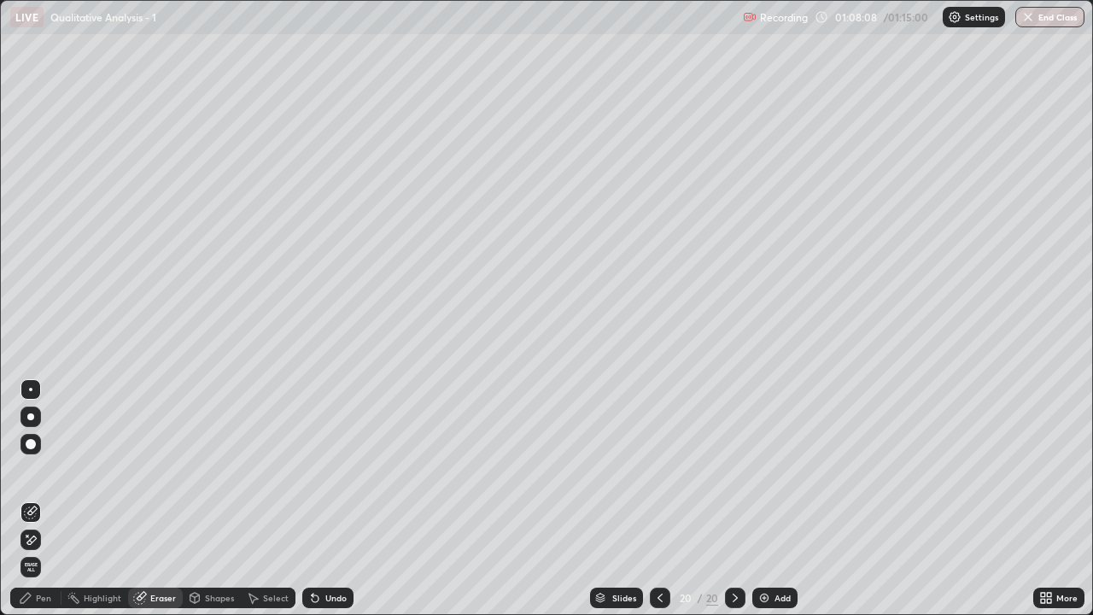
click at [43, 499] on div "Pen" at bounding box center [43, 597] width 15 height 9
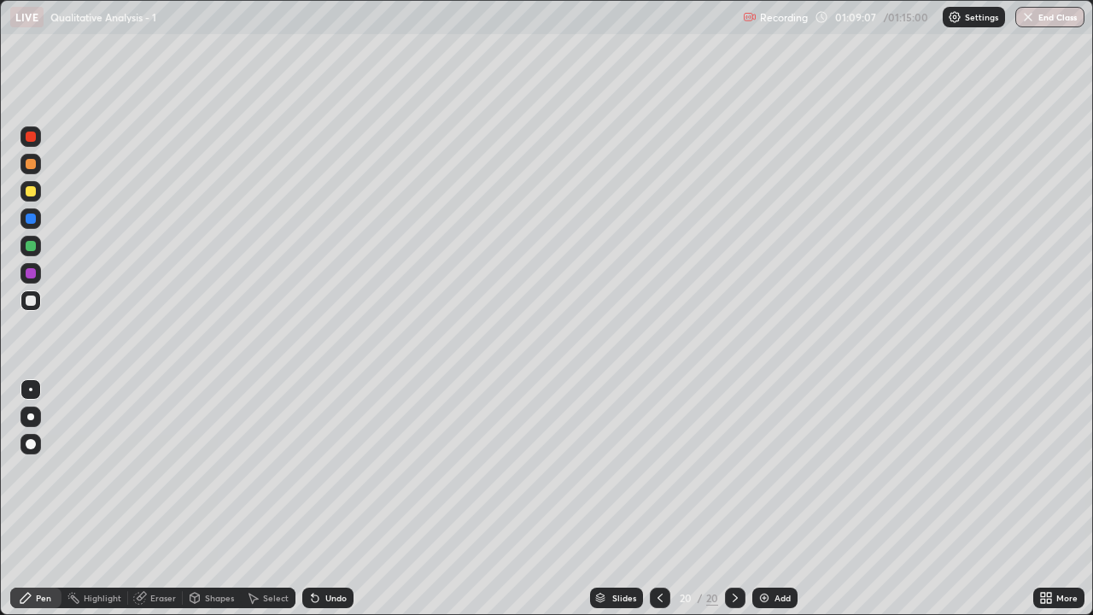
click at [779, 499] on div "Slides 20 / 20 Add" at bounding box center [693, 598] width 680 height 34
click at [780, 499] on div "Add" at bounding box center [782, 597] width 16 height 9
click at [1046, 20] on button "End Class" at bounding box center [1050, 17] width 67 height 20
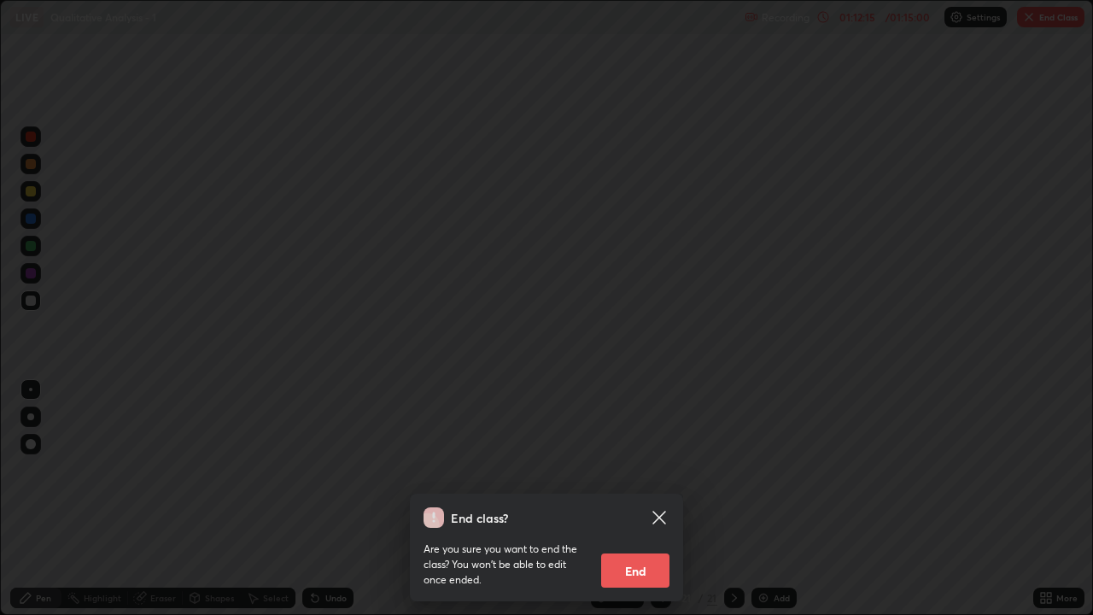
click at [632, 499] on button "End" at bounding box center [635, 570] width 68 height 34
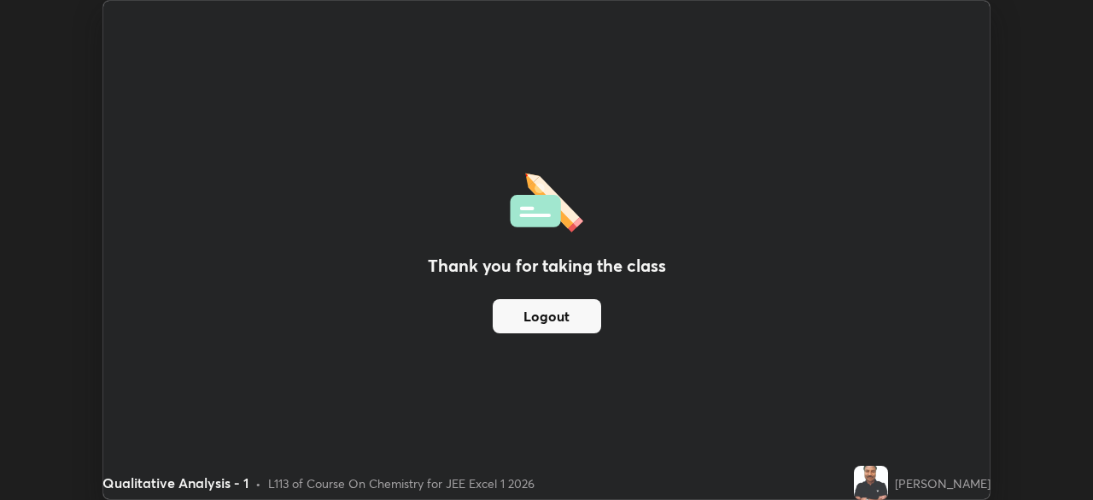
scroll to position [84886, 84293]
